Goal: Task Accomplishment & Management: Manage account settings

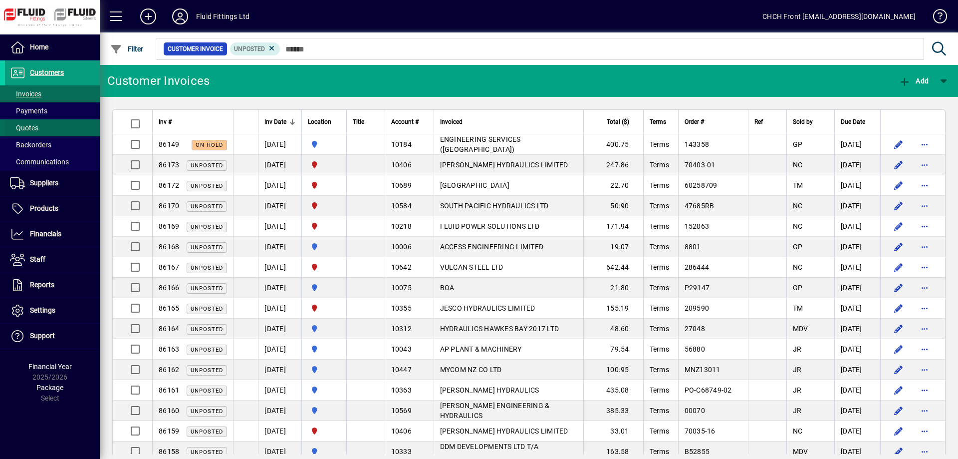
click at [56, 121] on span at bounding box center [52, 128] width 95 height 24
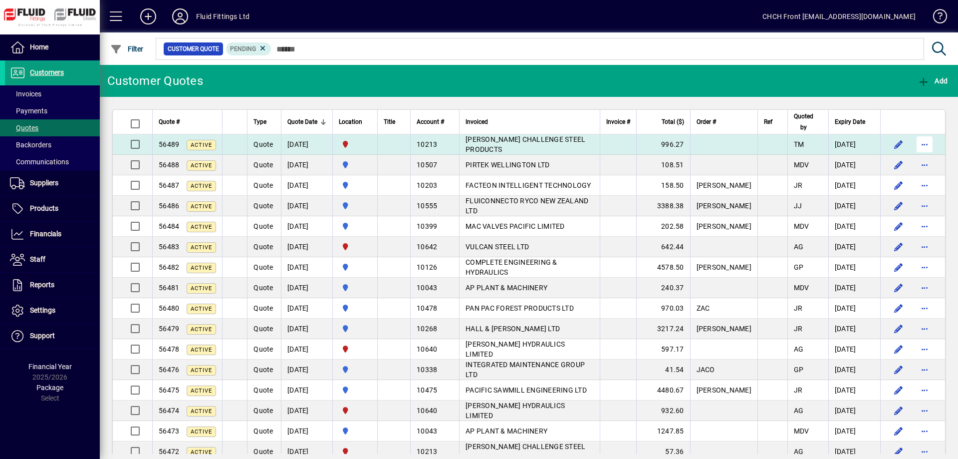
click at [926, 145] on span "button" at bounding box center [925, 144] width 24 height 24
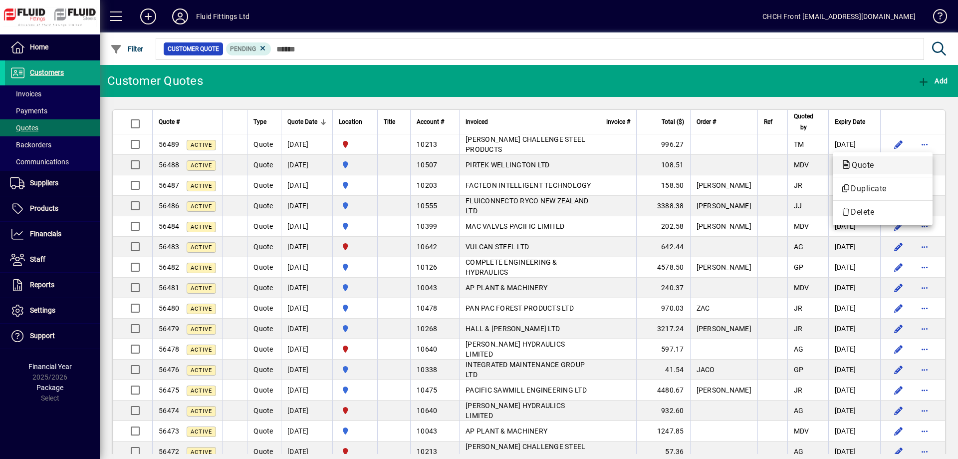
click at [894, 164] on span "Quote" at bounding box center [883, 165] width 84 height 12
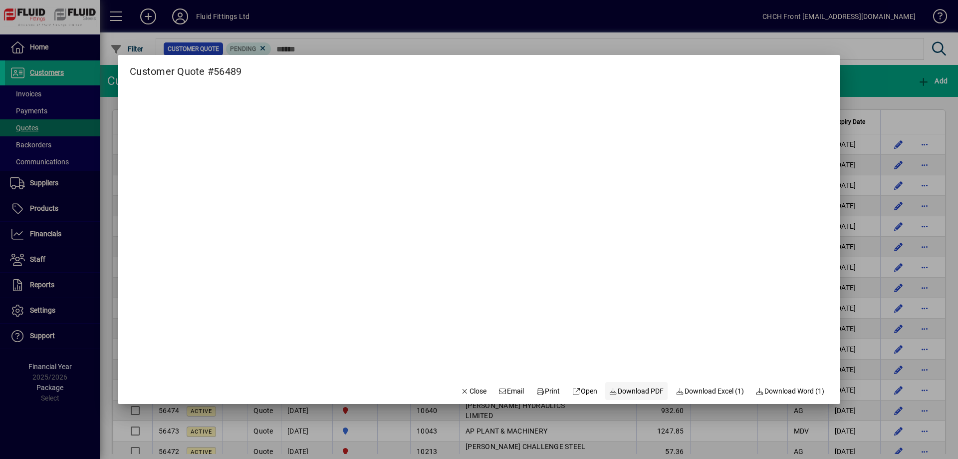
click at [646, 389] on span "Download PDF" at bounding box center [636, 391] width 55 height 10
click at [461, 389] on icon "button" at bounding box center [465, 391] width 9 height 7
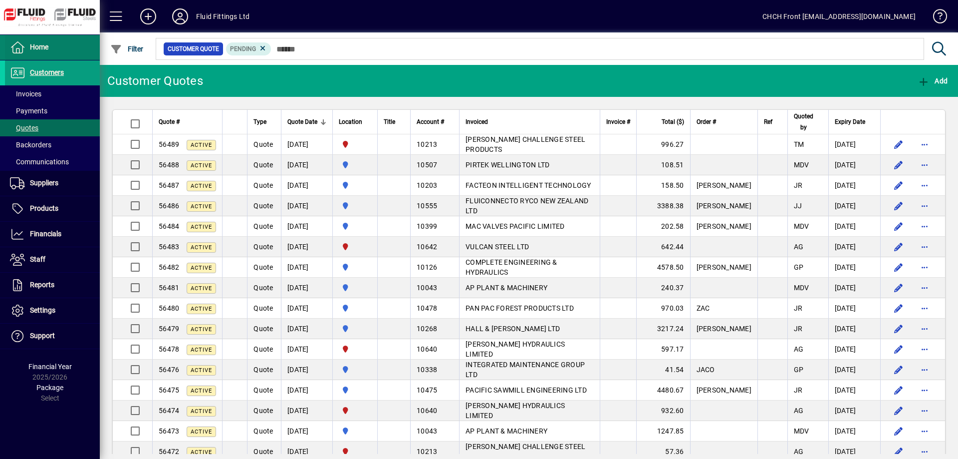
click at [80, 48] on span at bounding box center [52, 47] width 95 height 24
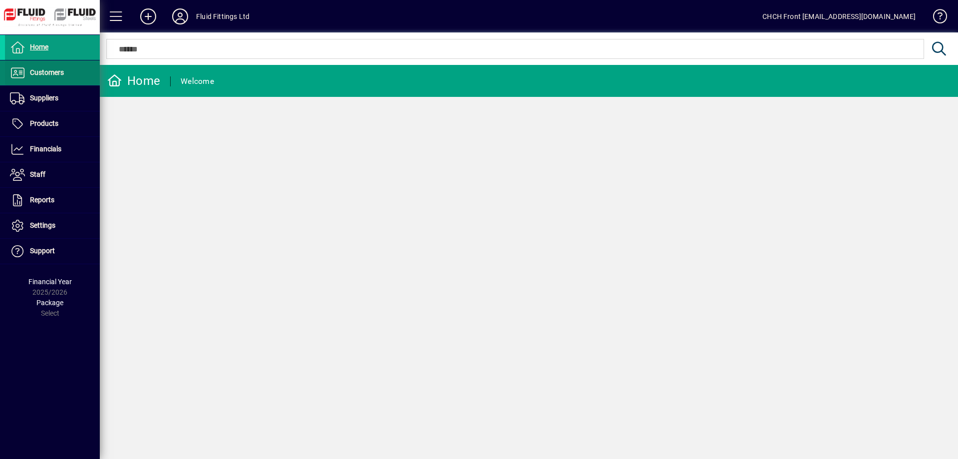
click at [79, 70] on span at bounding box center [52, 73] width 95 height 24
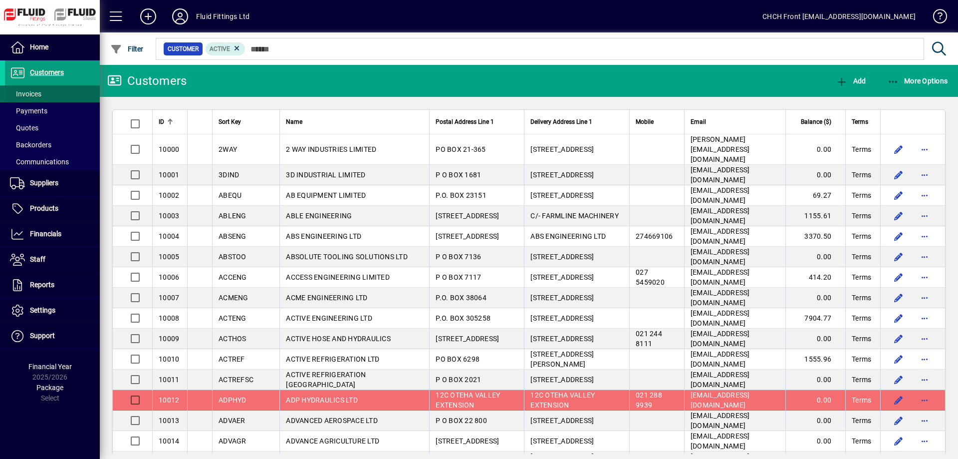
click at [62, 90] on span at bounding box center [52, 94] width 95 height 24
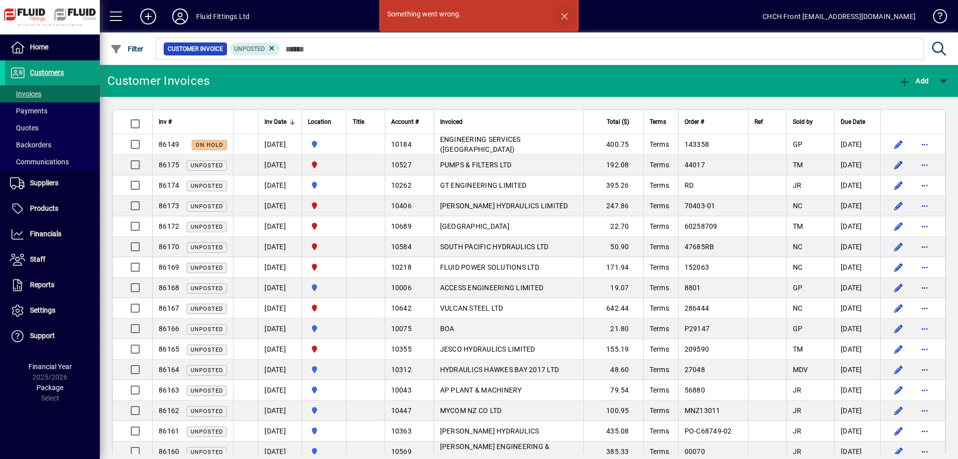
click at [565, 17] on span "button" at bounding box center [564, 16] width 24 height 24
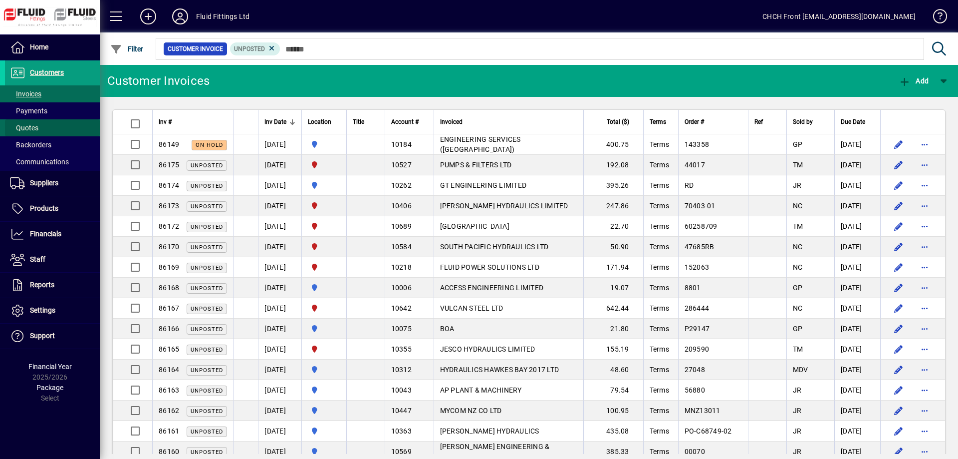
click at [42, 127] on span at bounding box center [52, 128] width 95 height 24
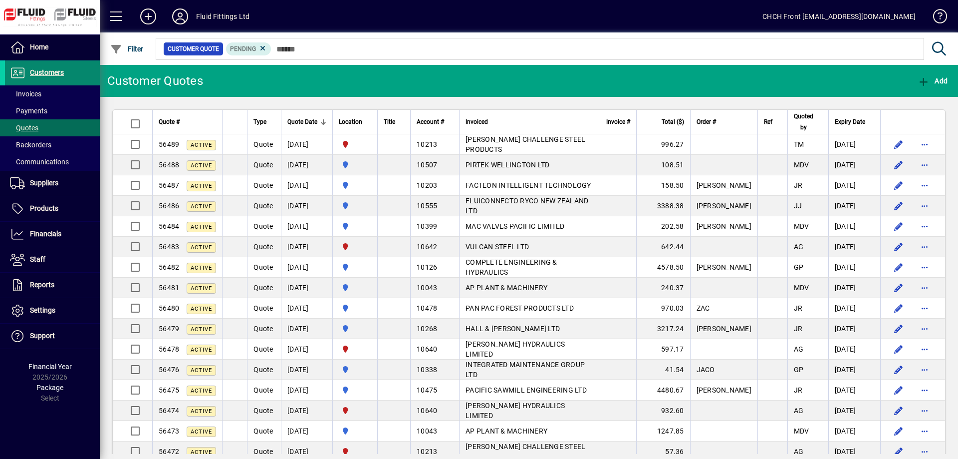
click at [61, 70] on span "Customers" at bounding box center [47, 72] width 34 height 8
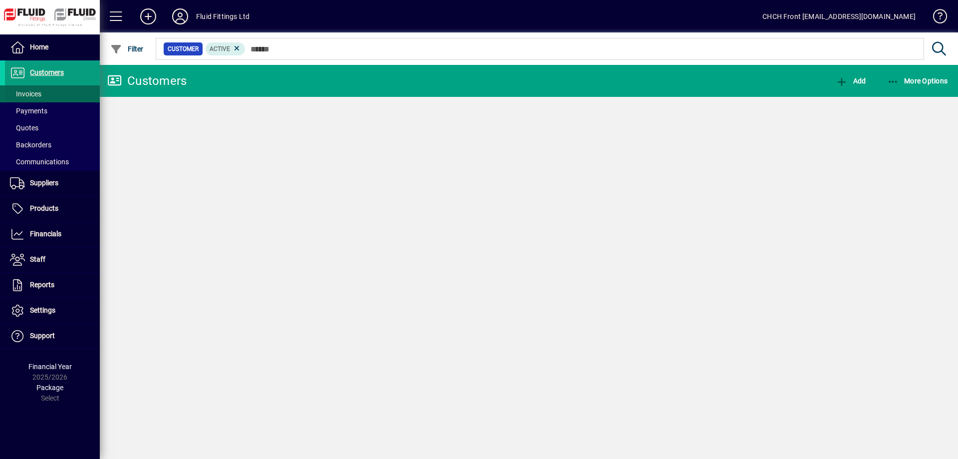
click at [54, 92] on span at bounding box center [52, 94] width 95 height 24
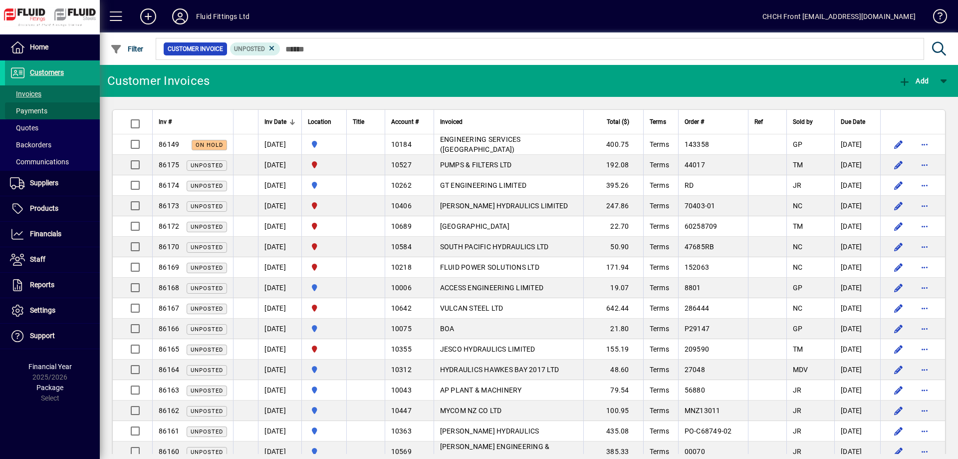
click at [56, 110] on span at bounding box center [52, 111] width 95 height 24
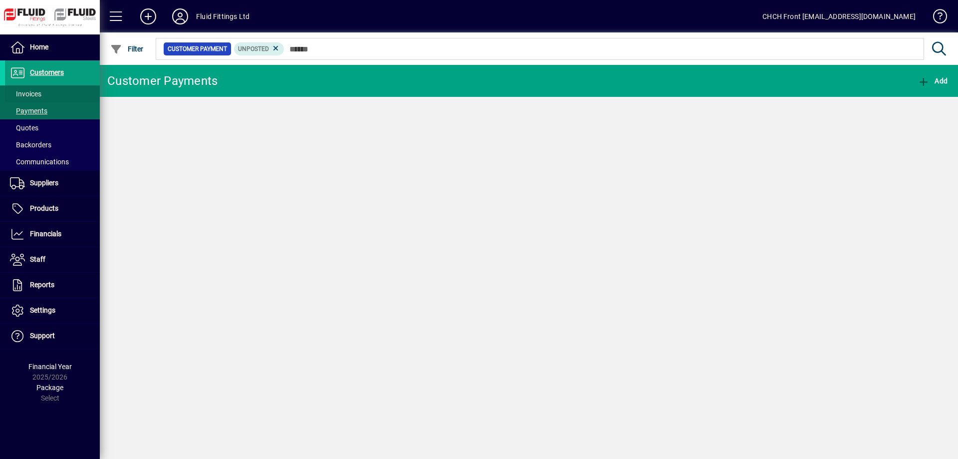
click at [67, 93] on span at bounding box center [52, 94] width 95 height 24
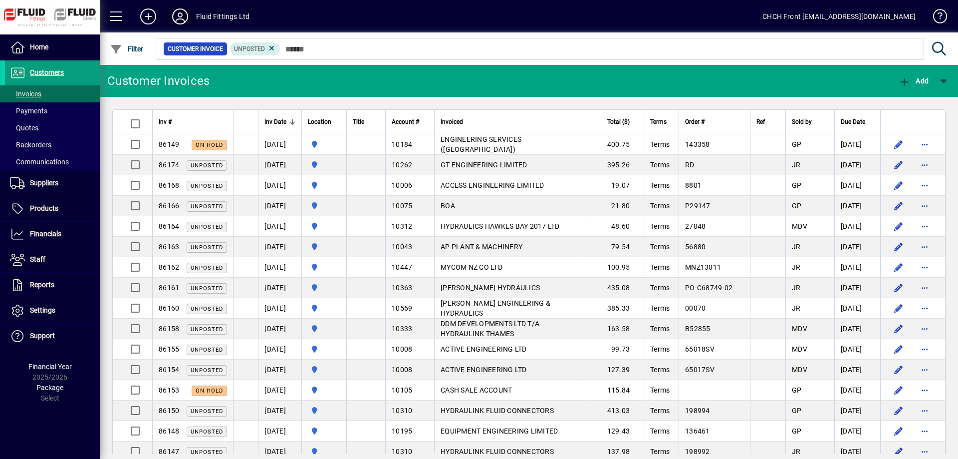
click at [189, 16] on icon at bounding box center [180, 16] width 20 height 16
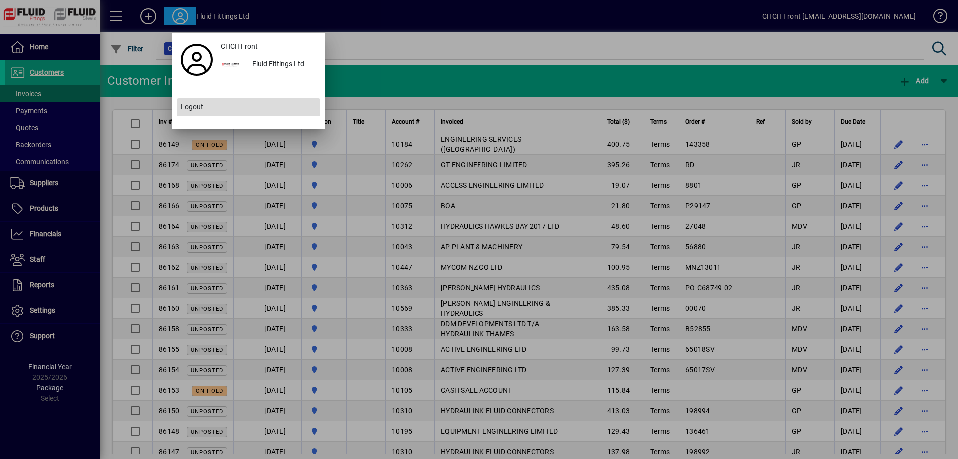
click at [217, 103] on span at bounding box center [249, 107] width 144 height 24
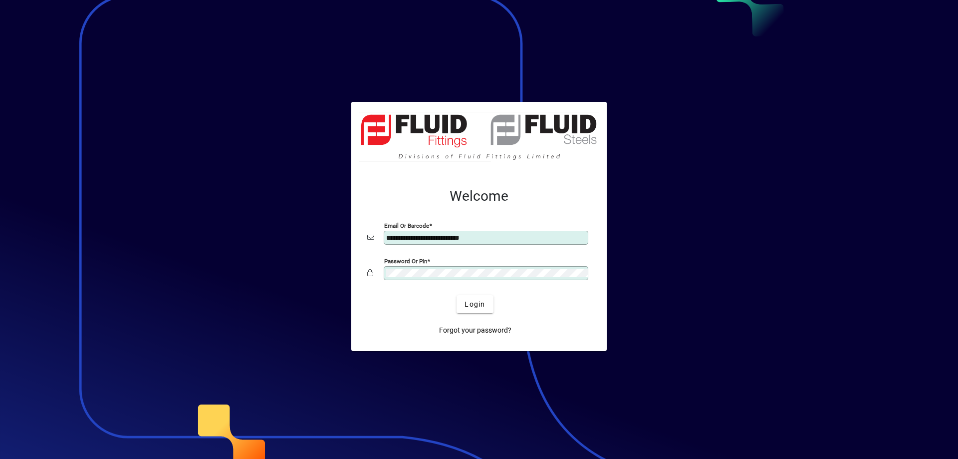
type input "**********"
